Goal: Task Accomplishment & Management: Manage account settings

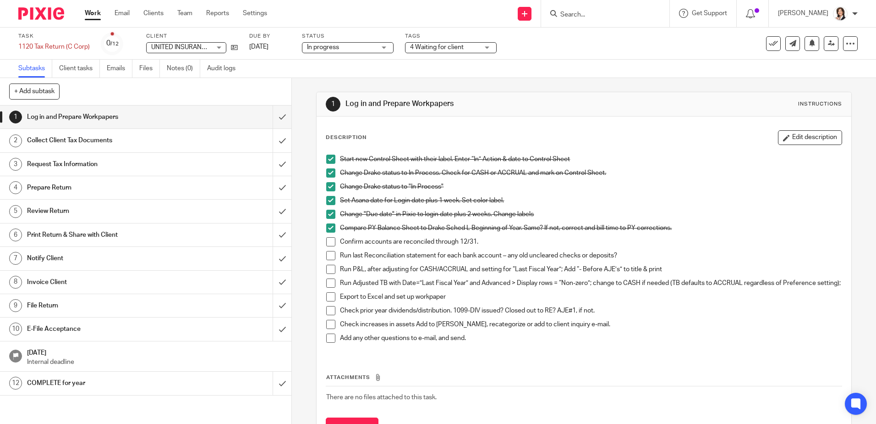
click at [329, 242] on span at bounding box center [330, 241] width 9 height 9
click at [328, 255] on span at bounding box center [330, 255] width 9 height 9
click at [485, 47] on div "4 Waiting for client" at bounding box center [451, 47] width 92 height 11
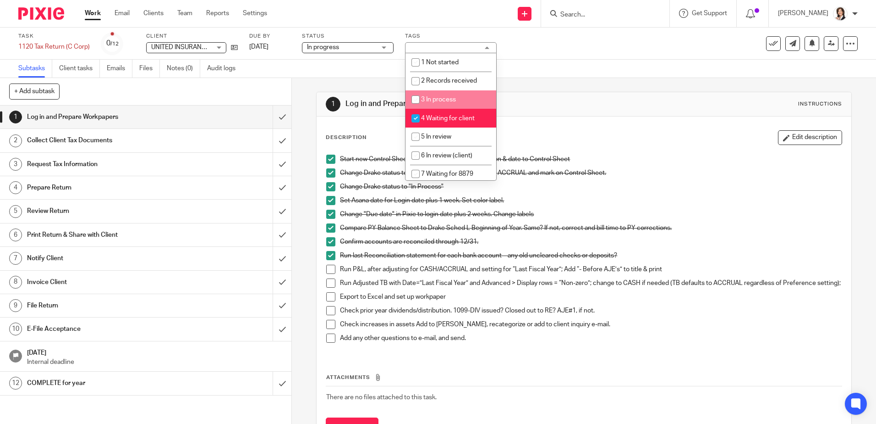
click at [441, 99] on span "3 In process" at bounding box center [438, 99] width 35 height 6
checkbox input "true"
click at [418, 116] on input "checkbox" at bounding box center [415, 118] width 17 height 17
checkbox input "false"
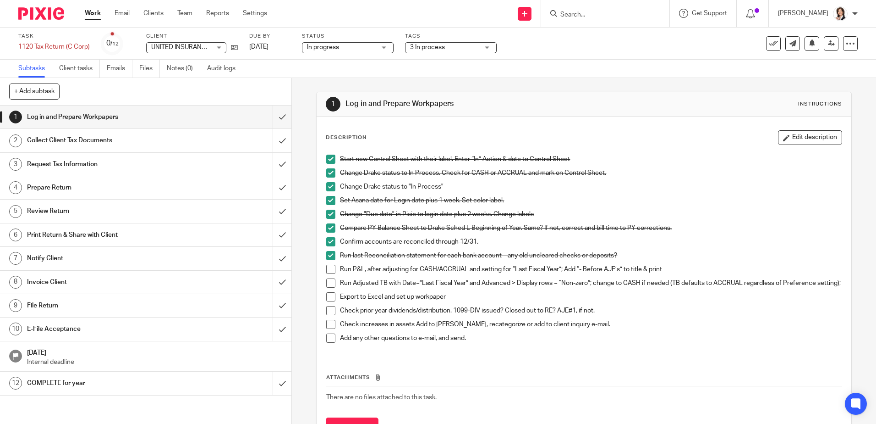
click at [609, 99] on div "1 Log in and Prepare Workpapers Instructions" at bounding box center [584, 104] width 516 height 15
drag, startPoint x: 150, startPoint y: 46, endPoint x: 256, endPoint y: 50, distance: 106.0
click at [256, 50] on div "Task 1120 Tax Return (C Corp) Save 1120 Tax Return (C Corp) 0 /12 Client UNITED…" at bounding box center [368, 44] width 700 height 22
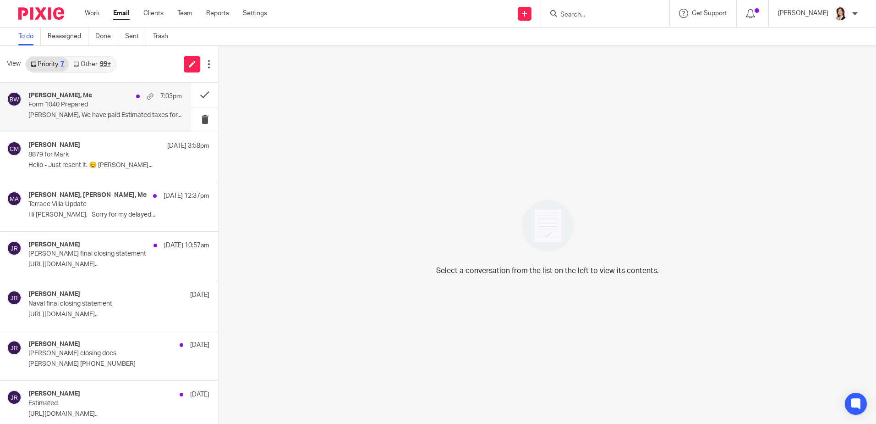
click at [55, 98] on h4 "[PERSON_NAME], Me" at bounding box center [60, 96] width 64 height 8
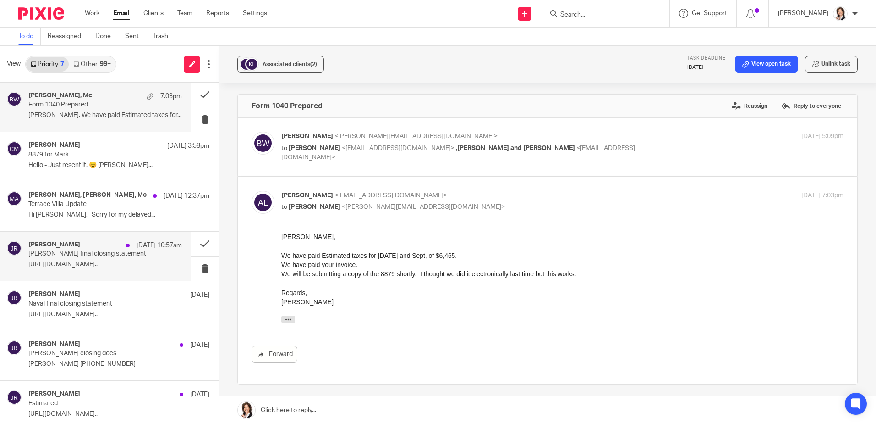
click at [94, 254] on p "[PERSON_NAME] final closing statement" at bounding box center [89, 254] width 123 height 8
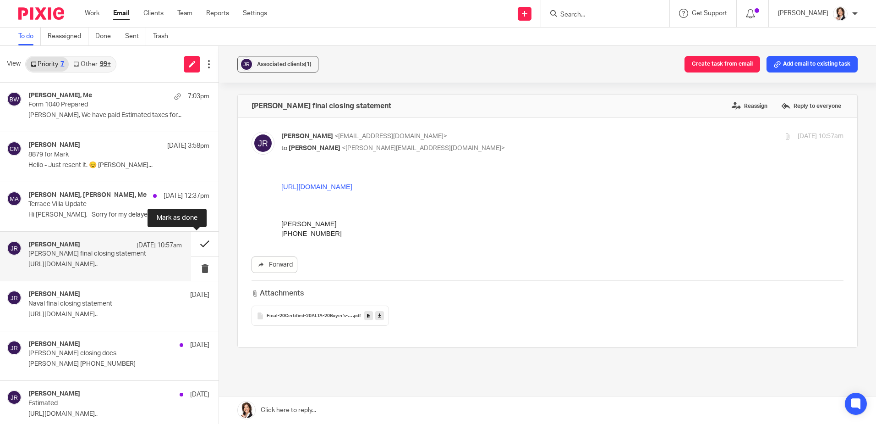
click at [193, 245] on button at bounding box center [205, 243] width 28 height 24
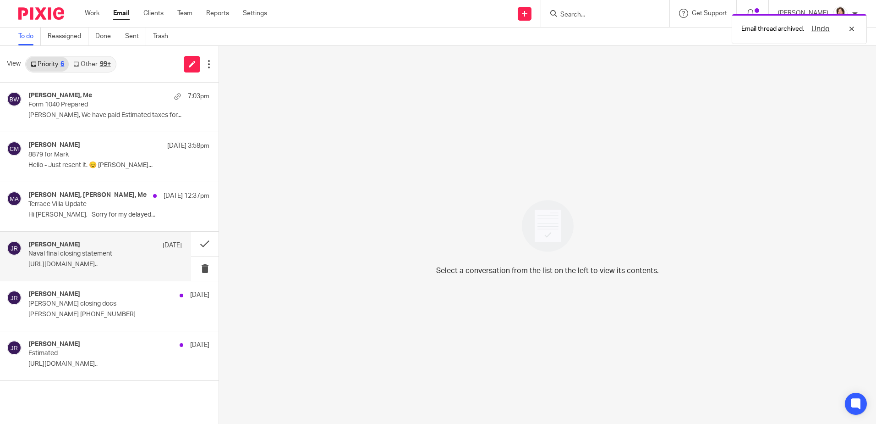
click at [90, 252] on p "Naval final closing statement" at bounding box center [89, 254] width 123 height 8
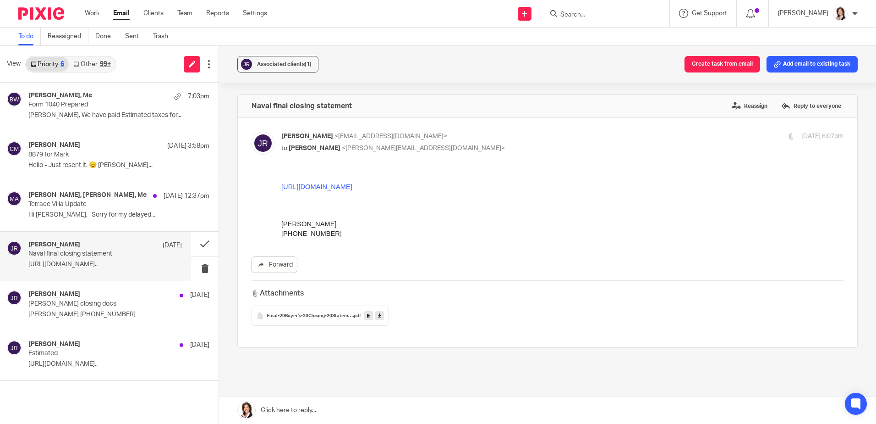
click at [378, 316] on icon at bounding box center [379, 315] width 3 height 7
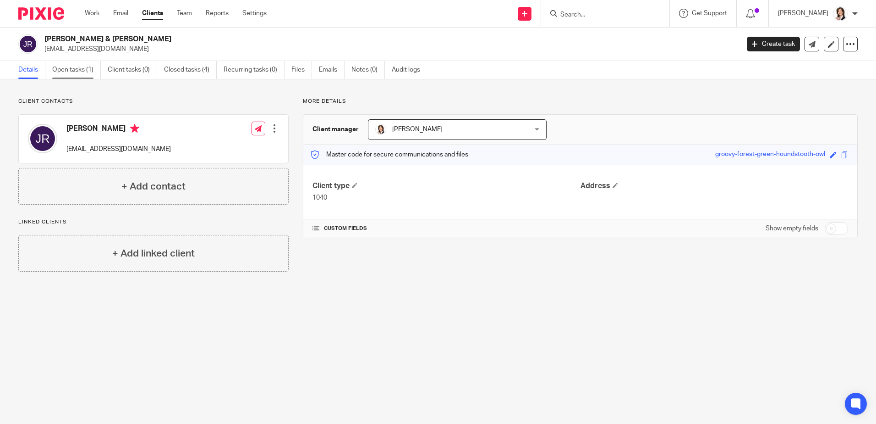
click at [67, 62] on link "Open tasks (1)" at bounding box center [76, 70] width 49 height 18
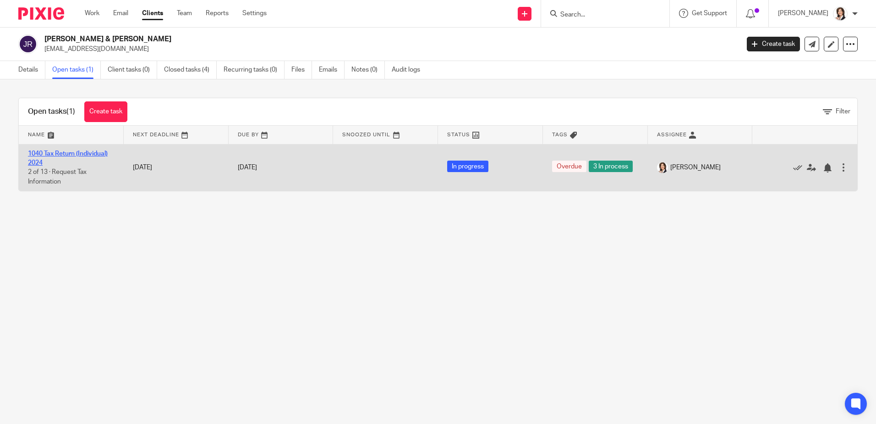
click at [68, 151] on link "1040 Tax Return (Individual) 2024" at bounding box center [68, 158] width 80 height 16
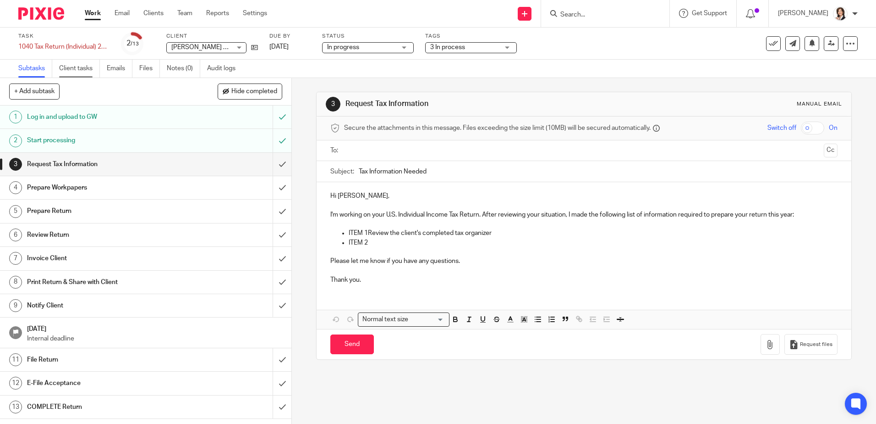
click at [75, 61] on link "Client tasks" at bounding box center [79, 69] width 41 height 18
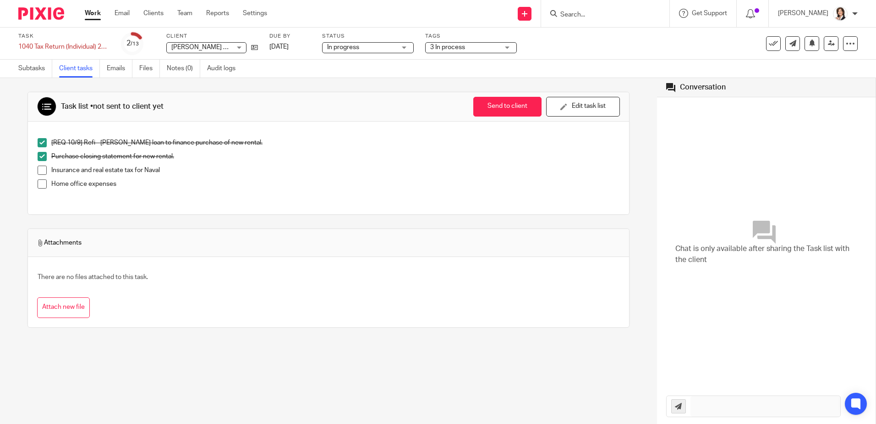
click at [43, 171] on span at bounding box center [42, 169] width 9 height 9
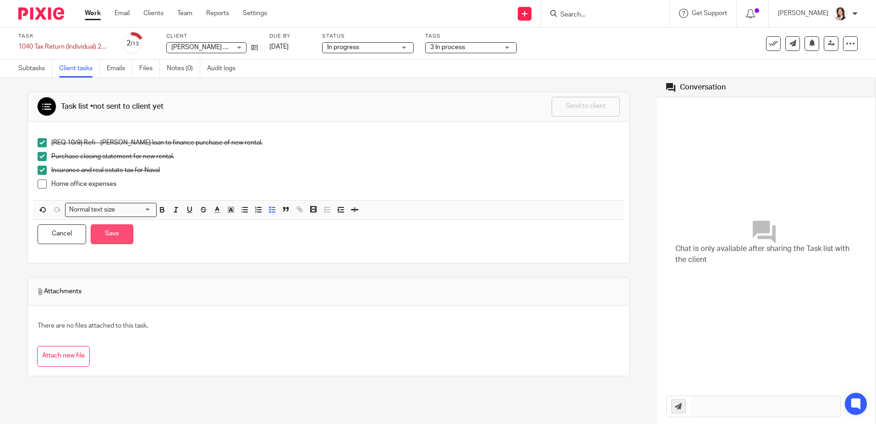
click at [108, 231] on button "Save" at bounding box center [112, 234] width 43 height 20
